Goal: Task Accomplishment & Management: Manage account settings

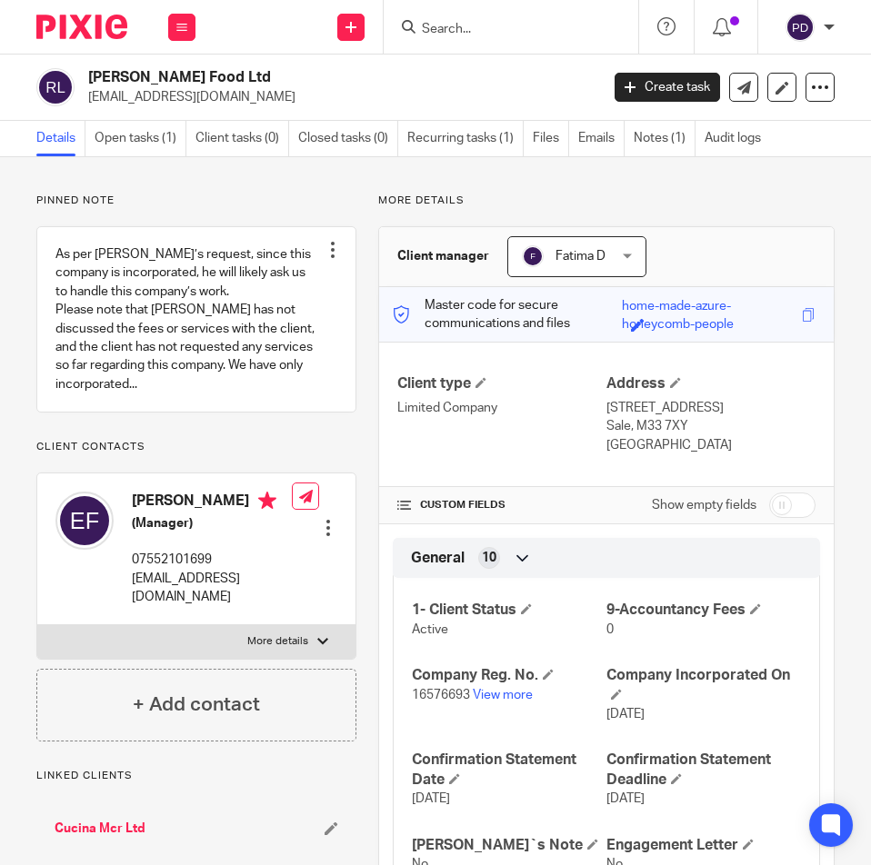
click at [470, 37] on form at bounding box center [517, 26] width 194 height 23
click at [473, 34] on input "Search" at bounding box center [502, 30] width 164 height 16
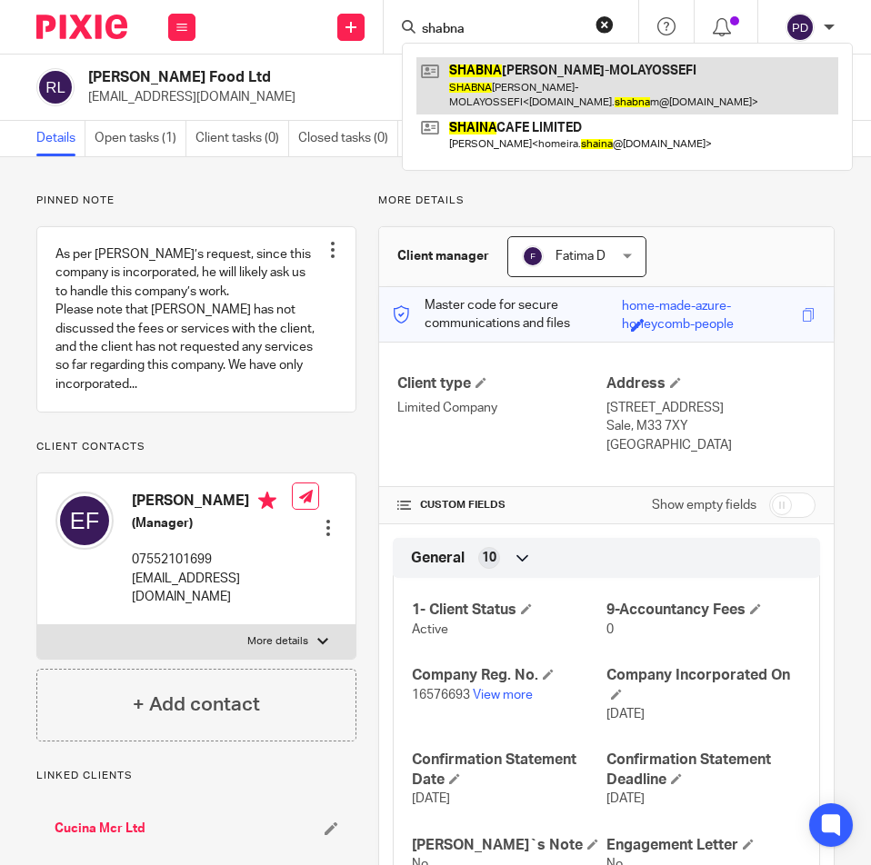
type input "shabna"
click at [569, 67] on link at bounding box center [627, 85] width 422 height 56
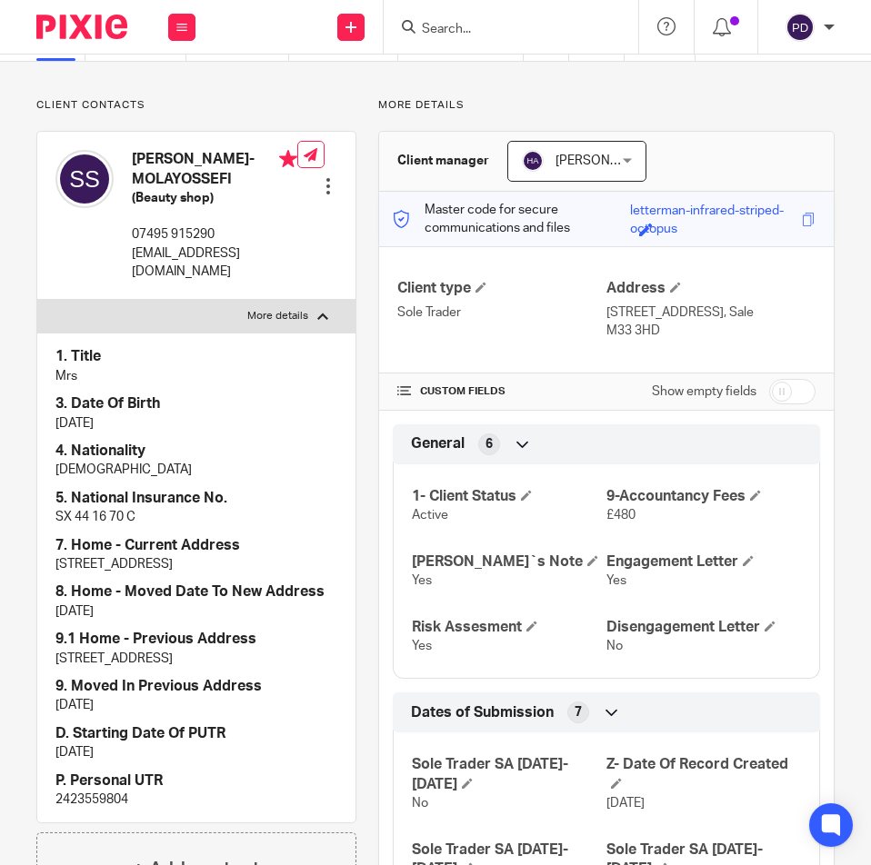
scroll to position [182, 0]
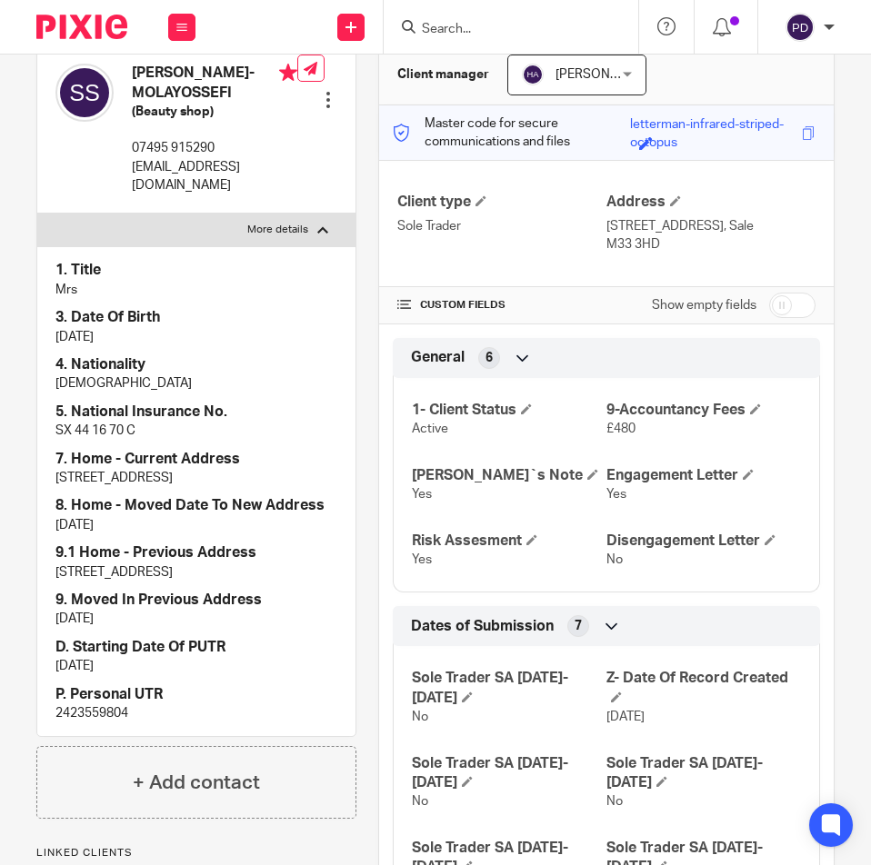
click at [76, 723] on p "2423559804" at bounding box center [196, 713] width 282 height 18
copy p "2423559804"
click at [775, 308] on input "checkbox" at bounding box center [792, 305] width 46 height 25
checkbox input "true"
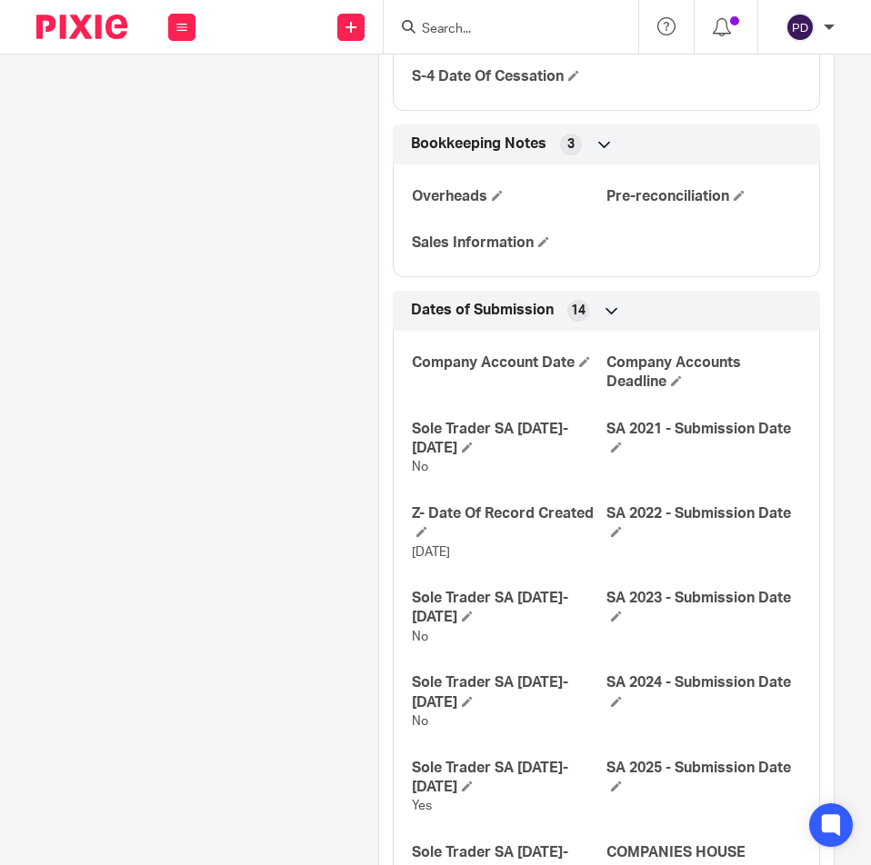
scroll to position [2432, 0]
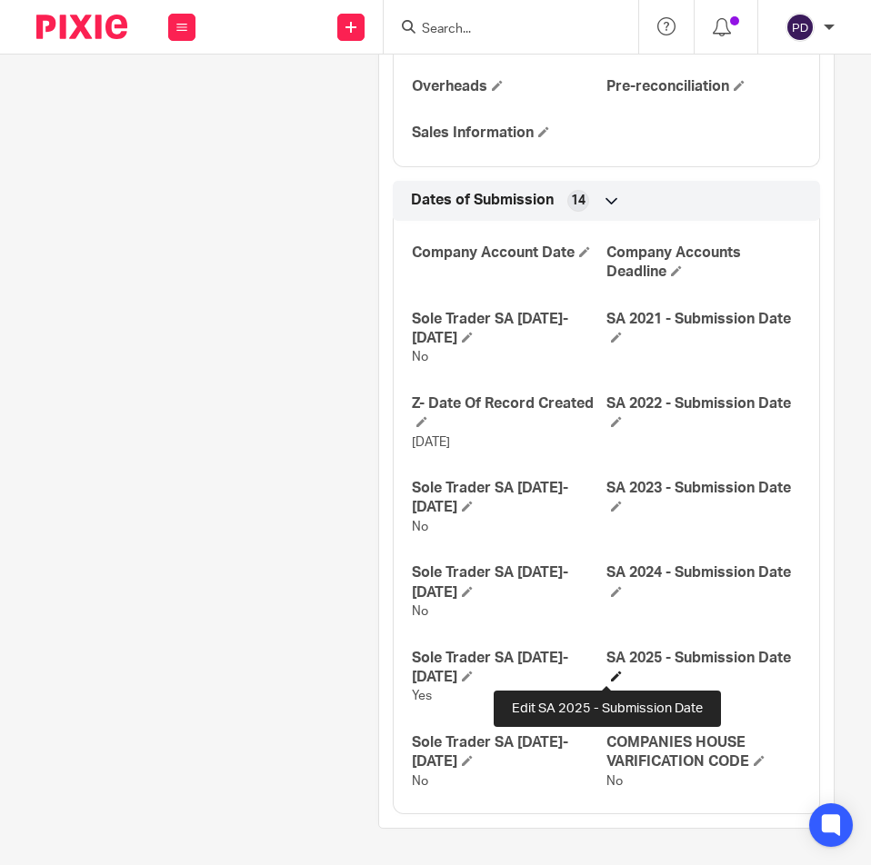
click at [611, 680] on span at bounding box center [616, 676] width 11 height 11
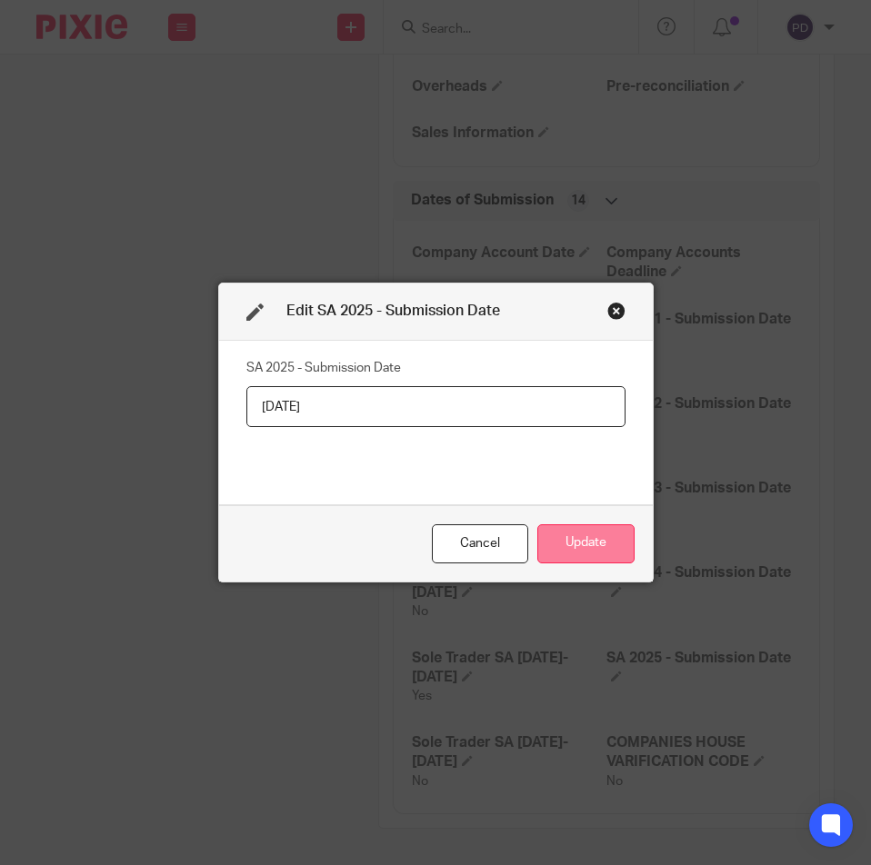
type input "27/08/2025"
click at [611, 530] on button "Update" at bounding box center [585, 543] width 97 height 39
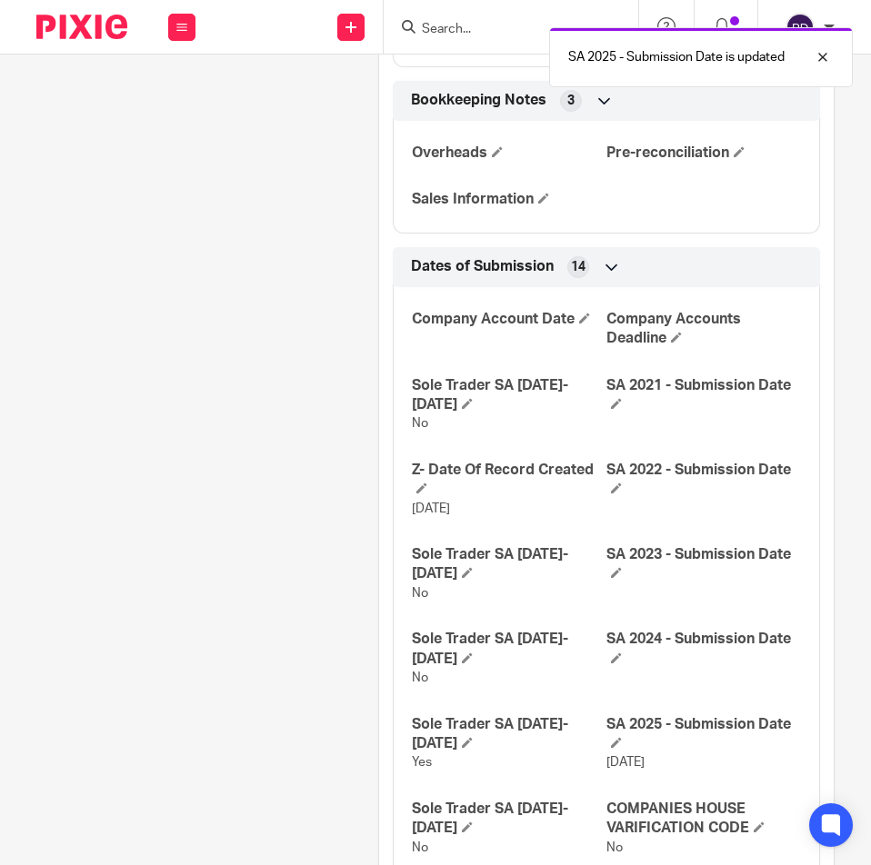
scroll to position [2250, 0]
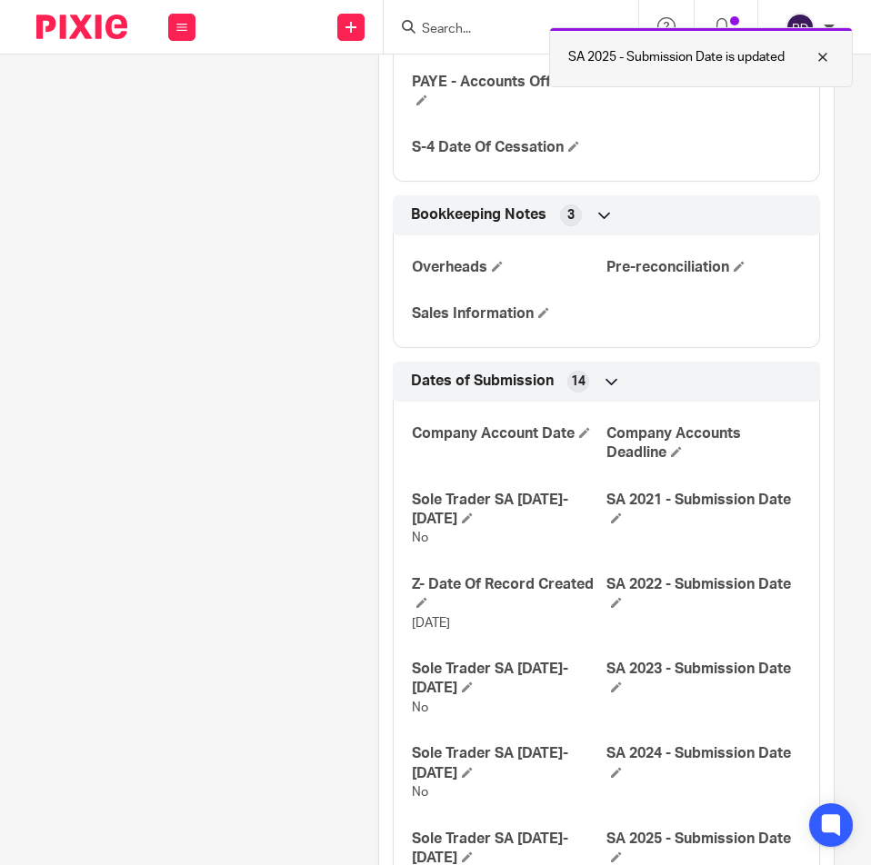
click at [824, 52] on div at bounding box center [808, 57] width 49 height 22
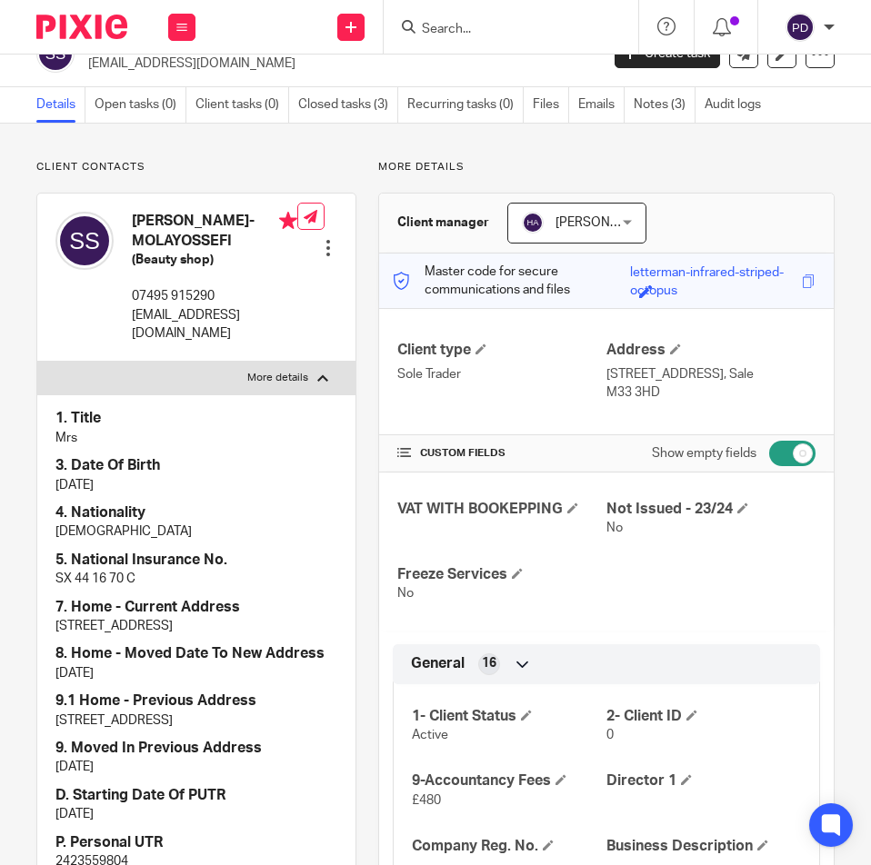
scroll to position [0, 0]
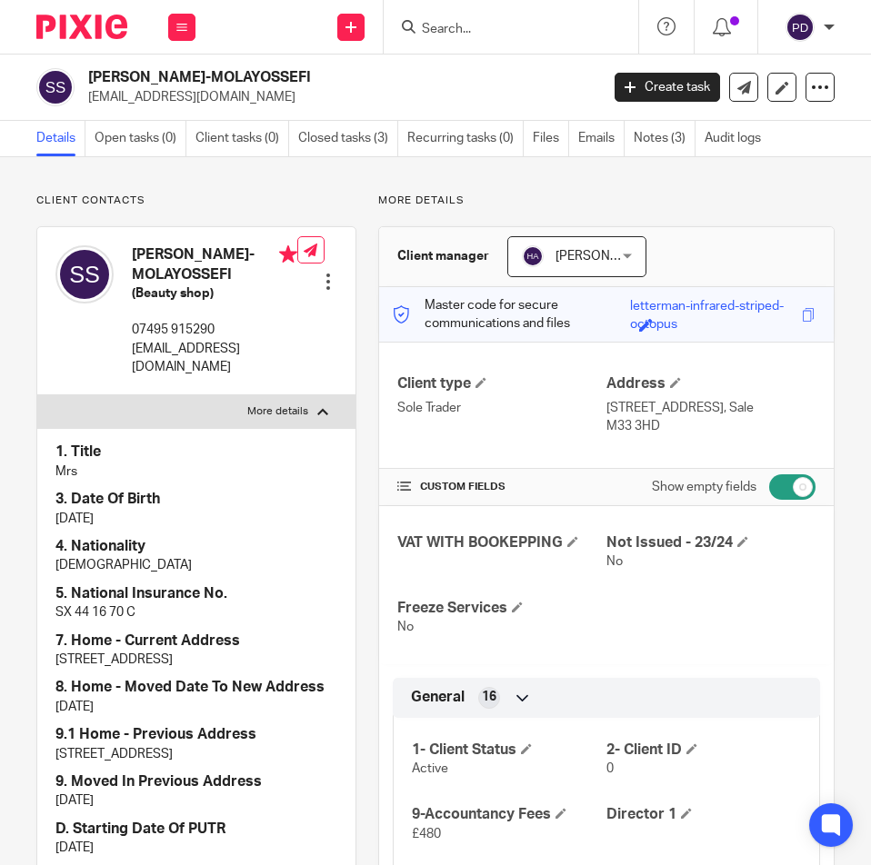
click at [457, 35] on input "Search" at bounding box center [502, 30] width 164 height 16
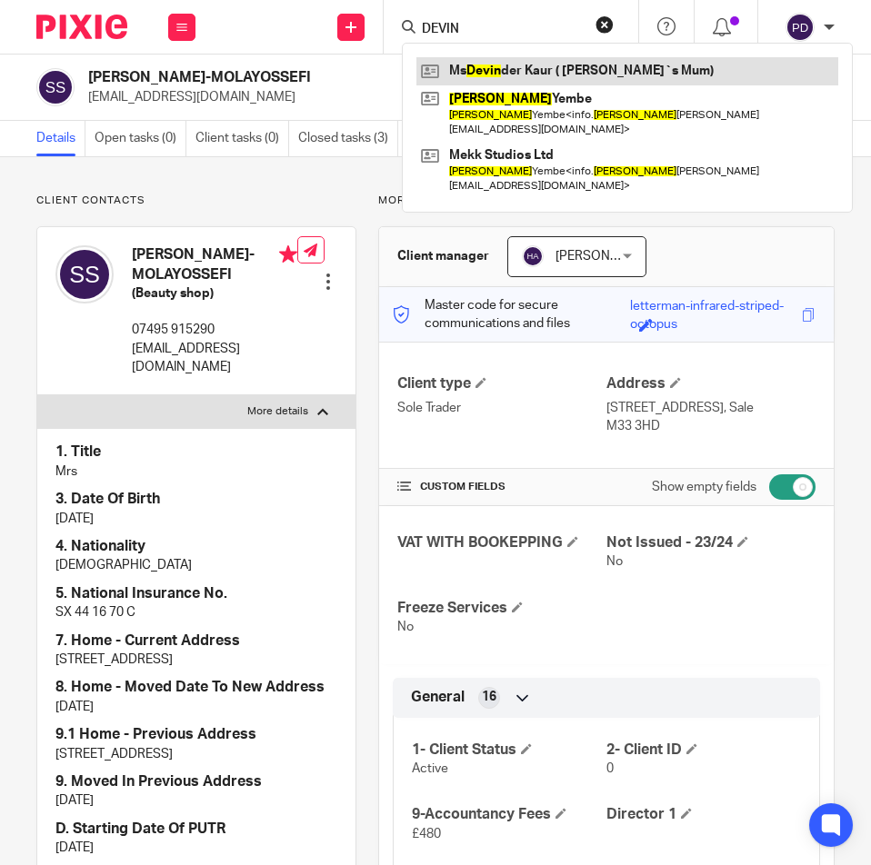
type input "DEVIN"
click at [491, 72] on link at bounding box center [627, 70] width 422 height 27
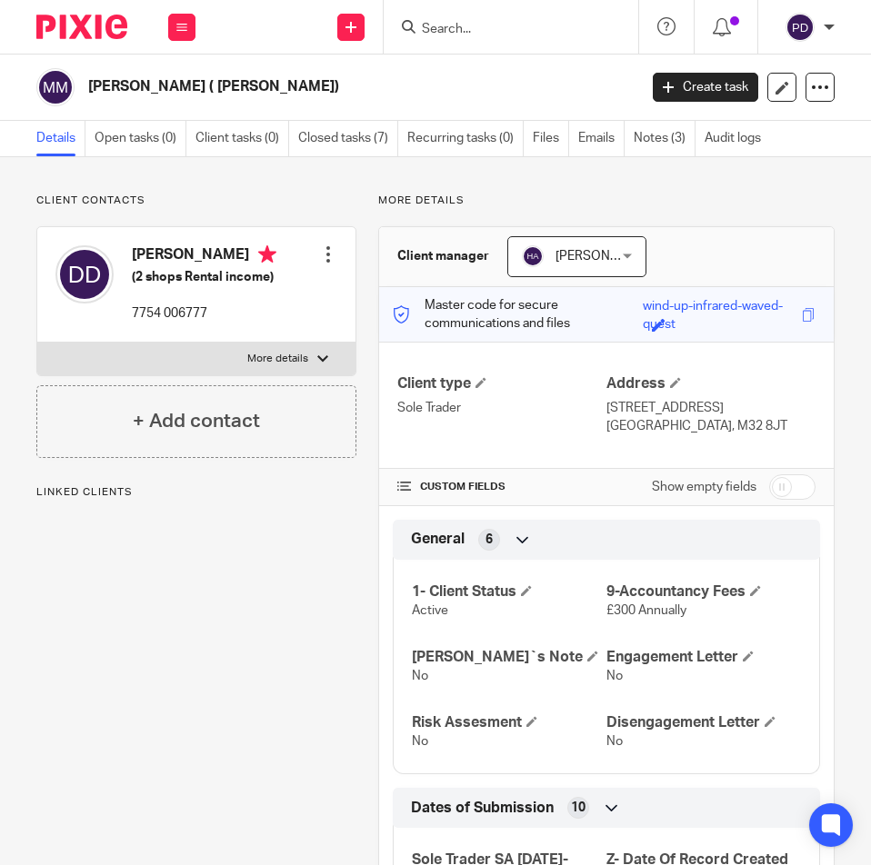
scroll to position [457, 0]
